Goal: Information Seeking & Learning: Learn about a topic

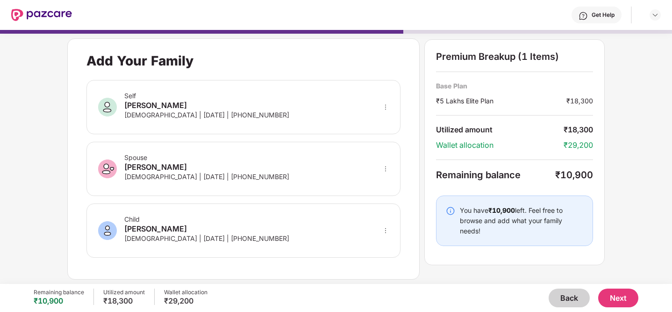
scroll to position [5, 0]
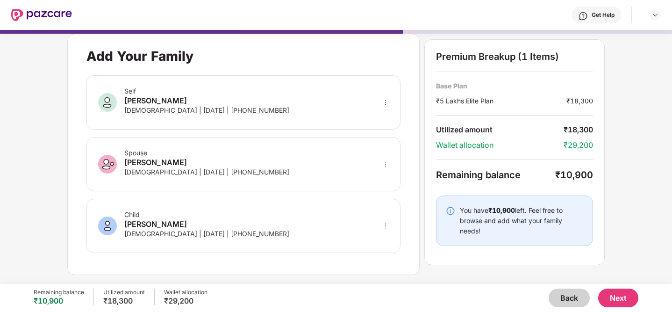
click at [574, 295] on button "Back" at bounding box center [569, 297] width 41 height 19
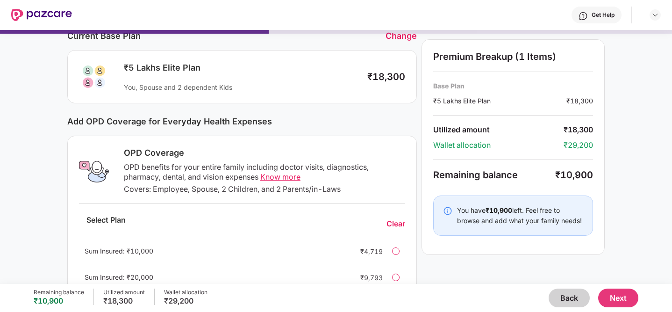
click at [574, 295] on button "Back" at bounding box center [569, 297] width 41 height 19
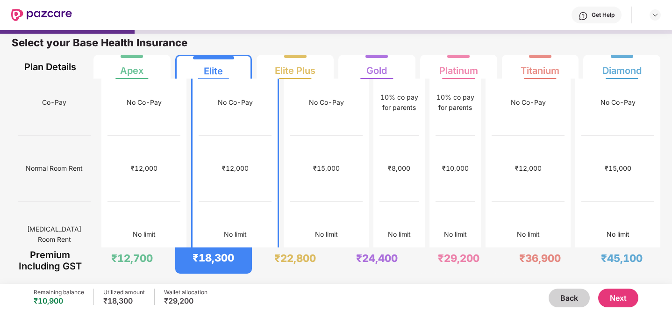
scroll to position [0, 0]
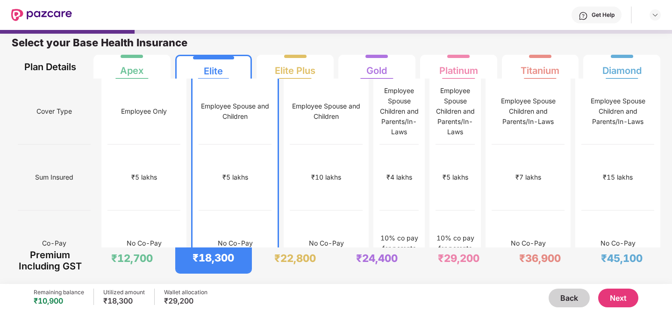
click at [620, 295] on button "Next" at bounding box center [618, 297] width 40 height 19
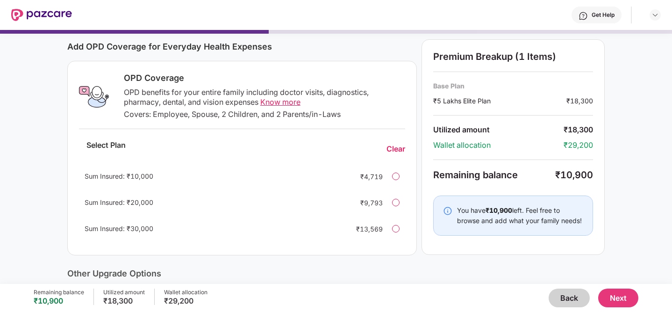
scroll to position [121, 0]
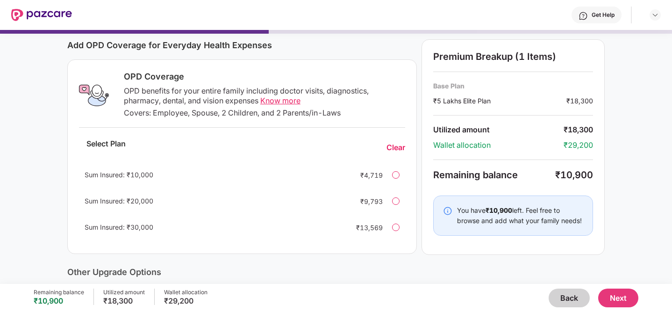
click at [277, 101] on span "Know more" at bounding box center [280, 100] width 40 height 9
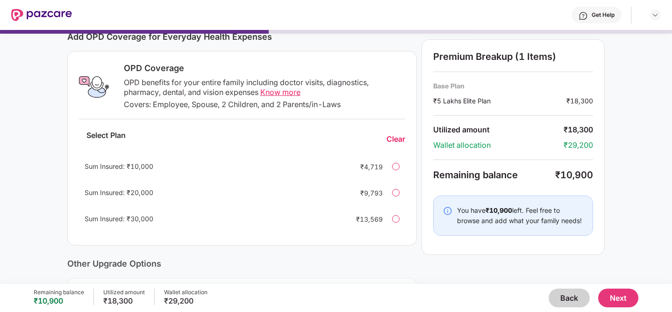
scroll to position [130, 0]
click at [398, 216] on div at bounding box center [395, 217] width 7 height 7
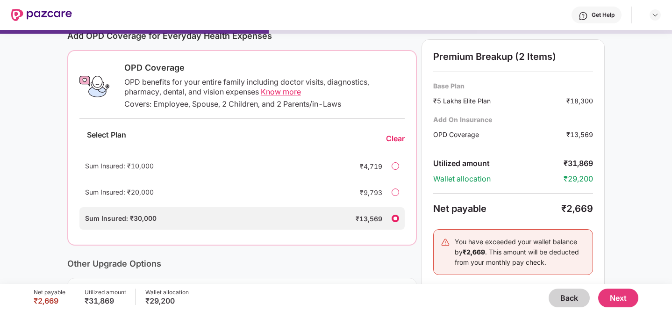
click at [563, 294] on button "Back" at bounding box center [569, 297] width 41 height 19
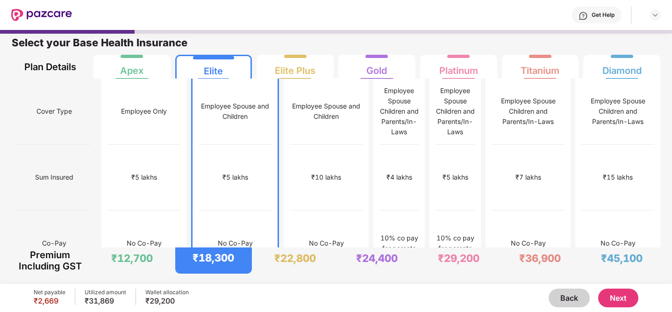
scroll to position [5, 0]
click at [145, 89] on div "Employee Only" at bounding box center [144, 112] width 73 height 66
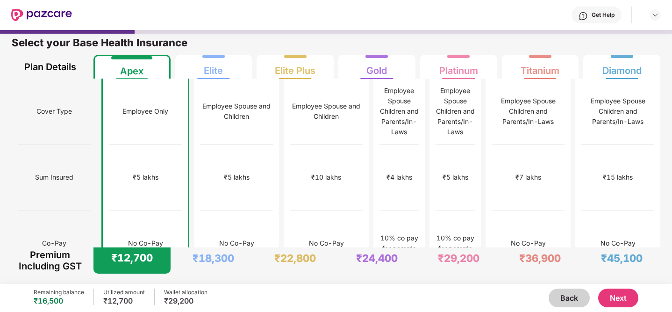
click at [612, 295] on button "Next" at bounding box center [618, 297] width 40 height 19
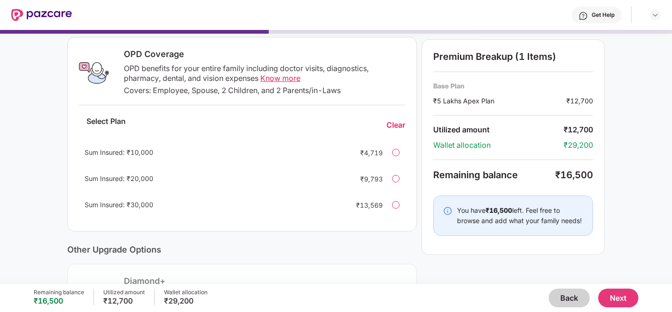
scroll to position [144, 0]
click at [396, 203] on div at bounding box center [395, 203] width 7 height 7
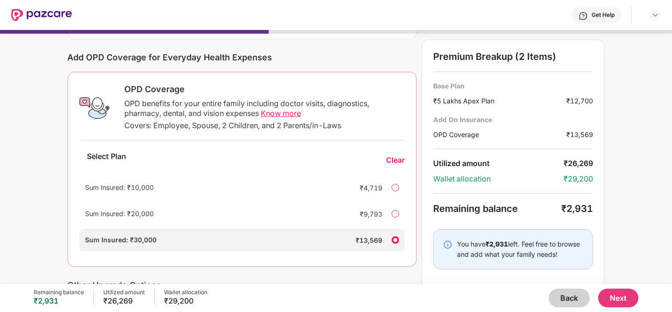
scroll to position [118, 0]
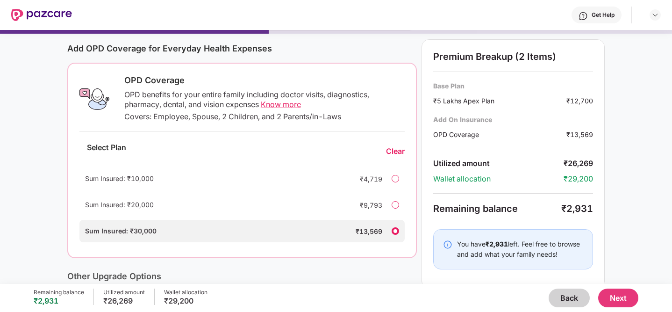
click at [293, 104] on span "Know more" at bounding box center [281, 104] width 40 height 9
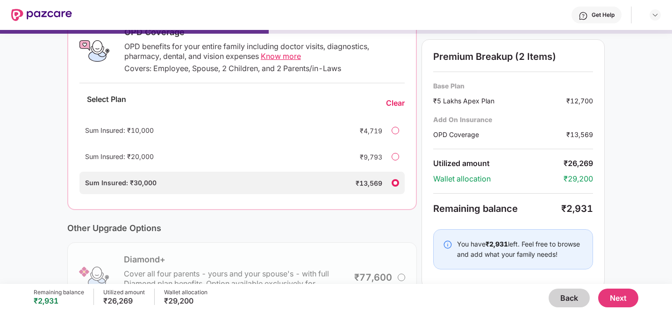
scroll to position [207, 0]
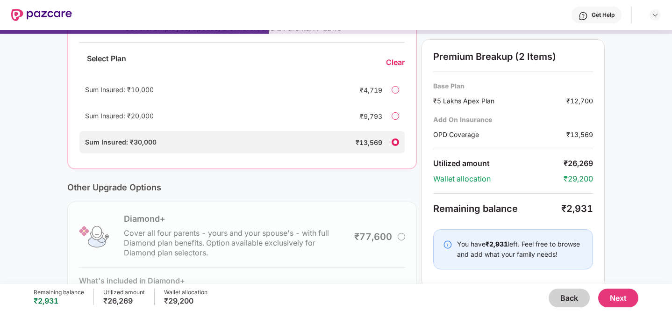
click at [611, 291] on button "Next" at bounding box center [618, 297] width 40 height 19
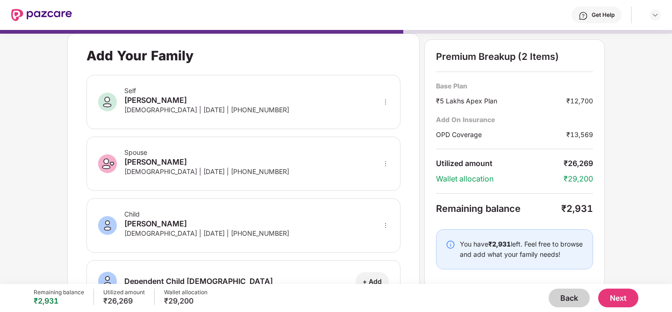
scroll to position [1, 0]
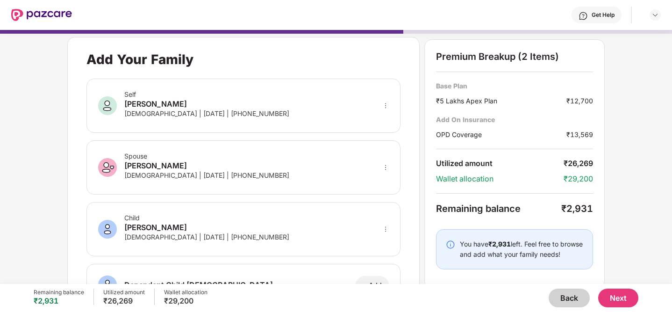
click at [621, 297] on button "Next" at bounding box center [618, 297] width 40 height 19
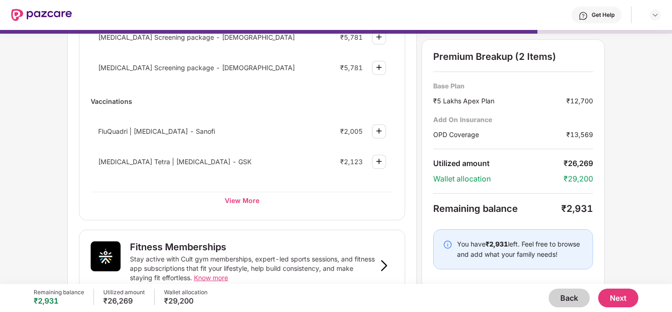
scroll to position [156, 0]
click at [233, 196] on div "View More" at bounding box center [242, 199] width 303 height 17
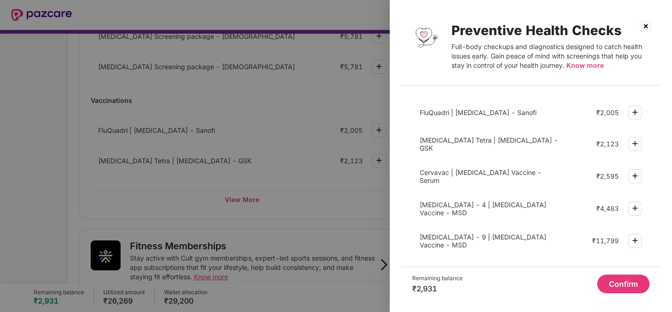
scroll to position [319, 0]
click at [645, 31] on img at bounding box center [646, 26] width 15 height 15
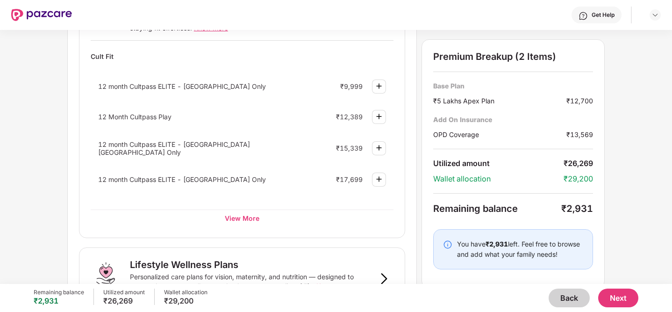
scroll to position [432, 0]
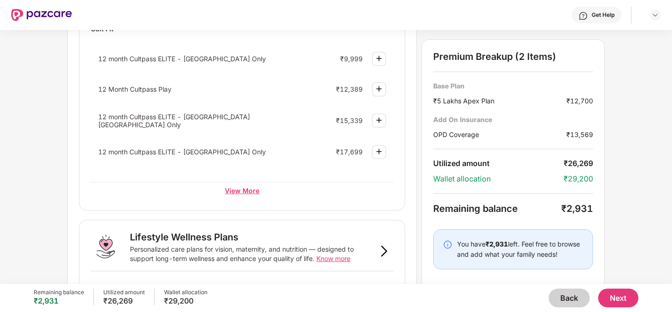
click at [244, 191] on div "View More" at bounding box center [242, 190] width 303 height 17
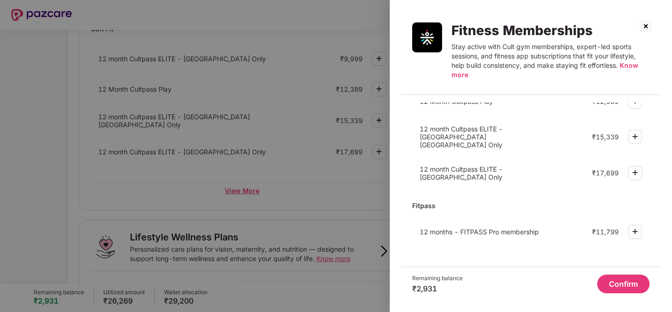
scroll to position [54, 0]
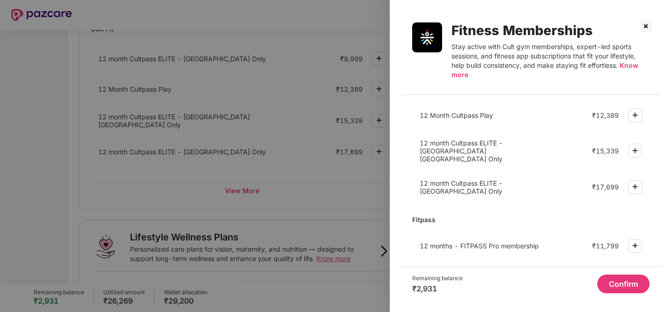
click at [644, 26] on img at bounding box center [646, 26] width 15 height 15
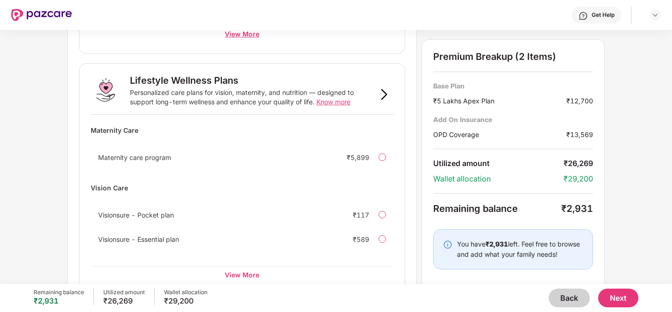
scroll to position [609, 0]
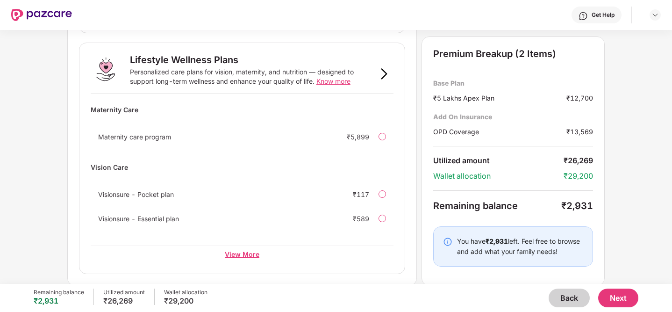
click at [250, 251] on div "View More" at bounding box center [242, 253] width 303 height 17
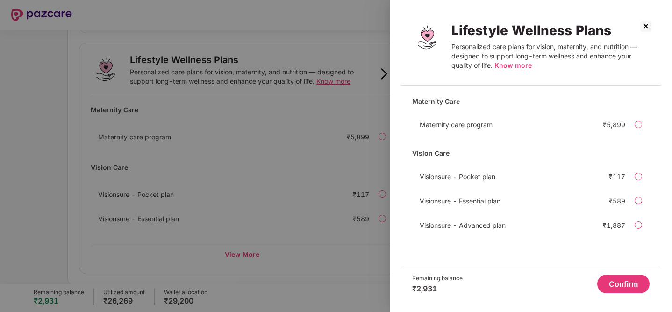
click at [505, 67] on span "Know more" at bounding box center [513, 65] width 37 height 8
click at [645, 25] on img at bounding box center [646, 26] width 15 height 15
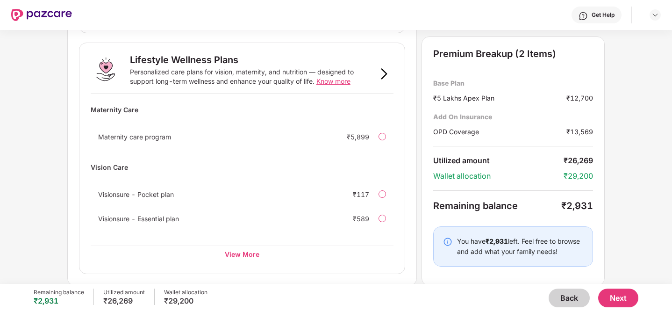
click at [631, 302] on button "Next" at bounding box center [618, 297] width 40 height 19
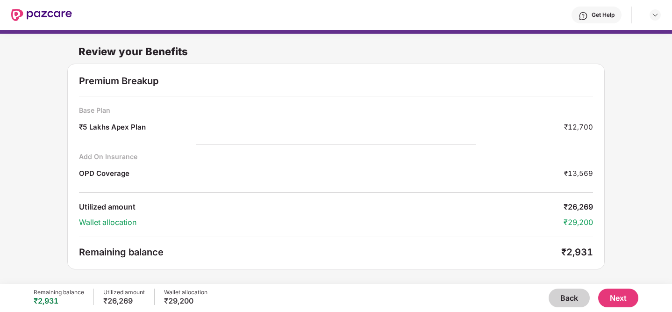
click at [569, 303] on button "Back" at bounding box center [569, 297] width 41 height 19
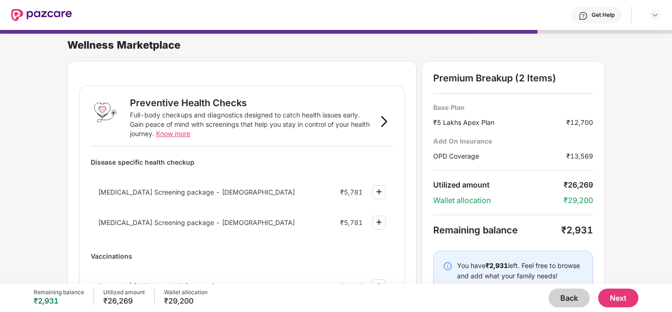
click at [569, 303] on button "Back" at bounding box center [569, 297] width 41 height 19
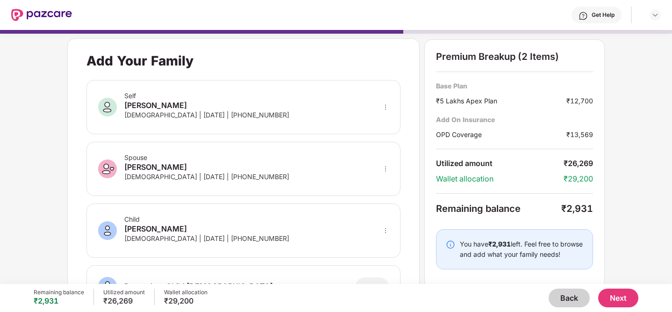
click at [569, 303] on button "Back" at bounding box center [569, 297] width 41 height 19
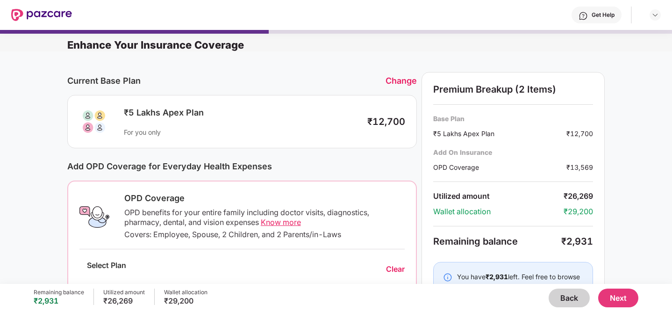
click at [569, 303] on button "Back" at bounding box center [569, 297] width 41 height 19
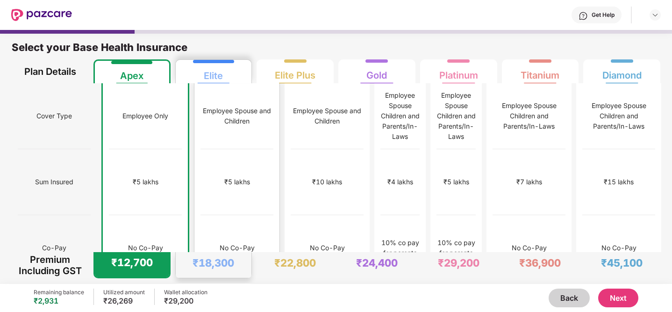
click at [209, 149] on div "₹5 lakhs" at bounding box center [237, 182] width 73 height 66
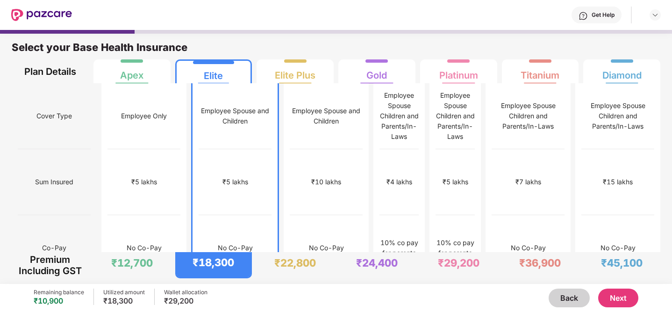
click at [623, 295] on button "Next" at bounding box center [618, 297] width 40 height 19
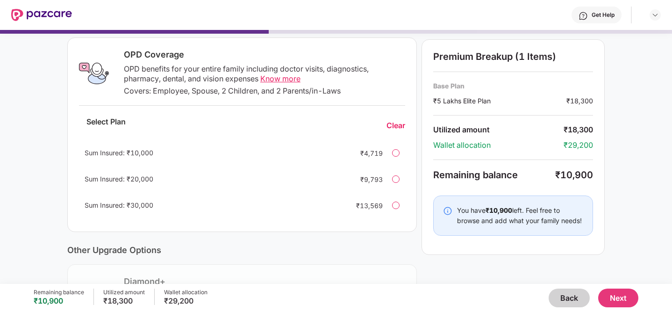
scroll to position [144, 0]
click at [395, 179] on div at bounding box center [395, 178] width 7 height 7
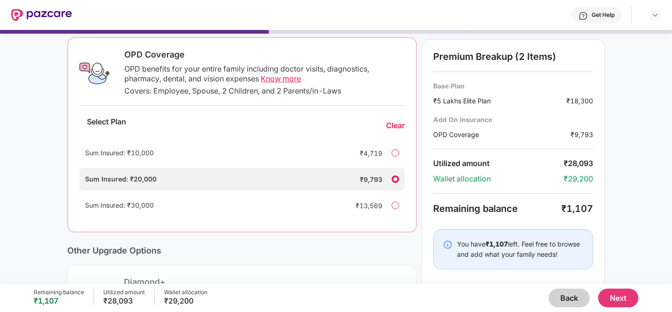
click at [491, 204] on div "Remaining balance" at bounding box center [497, 208] width 128 height 11
click at [373, 238] on div "Current Base Plan Change ₹5 Lakhs Elite Plan You, Spouse and 2 dependent Kids ₹…" at bounding box center [242, 164] width 350 height 473
